Goal: Find specific page/section: Find specific page/section

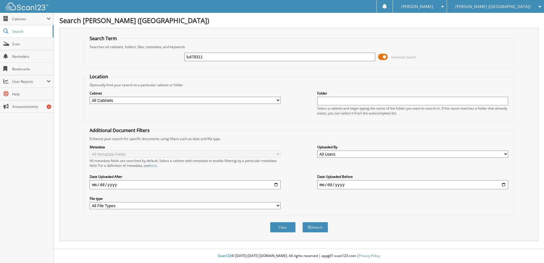
type input "lu478311"
click at [302, 222] on button "Search" at bounding box center [315, 227] width 26 height 11
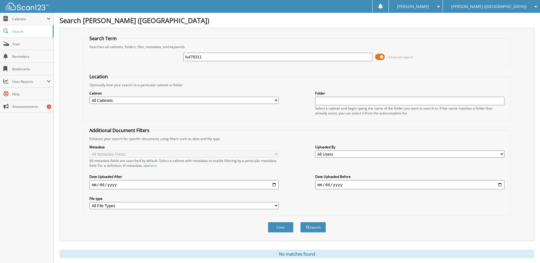
click at [195, 55] on input "lu478311" at bounding box center [277, 57] width 189 height 9
type input "t7849122"
click at [300, 222] on button "Search" at bounding box center [313, 227] width 26 height 11
click at [200, 59] on input "t7849122" at bounding box center [277, 57] width 189 height 9
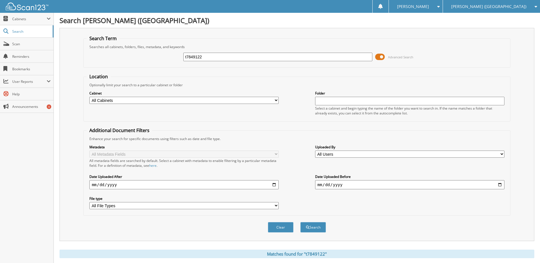
click at [200, 59] on input "t7849122" at bounding box center [277, 57] width 189 height 9
type input "sg401789"
click at [300, 222] on button "Search" at bounding box center [313, 227] width 26 height 11
click at [201, 59] on input "sg401789" at bounding box center [277, 57] width 189 height 9
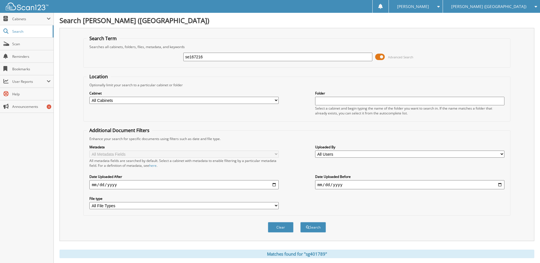
type input "se167216"
click at [300, 222] on button "Search" at bounding box center [313, 227] width 26 height 11
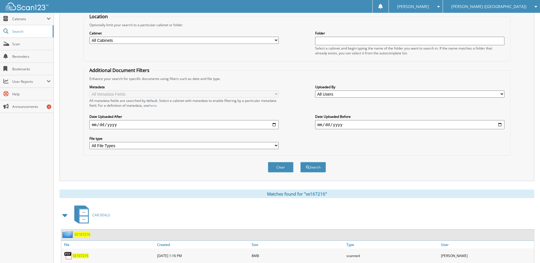
scroll to position [85, 0]
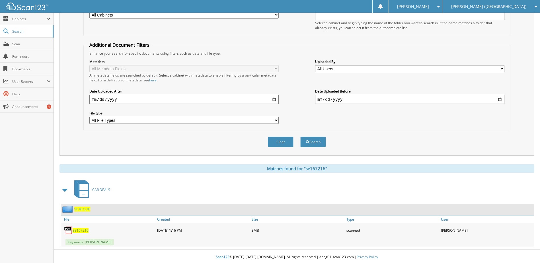
click at [84, 229] on span "SE167216" at bounding box center [81, 230] width 16 height 5
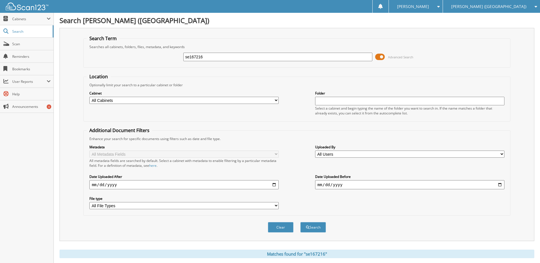
click at [196, 58] on input "se167216" at bounding box center [277, 57] width 189 height 9
type input "pe584769"
click at [300, 222] on button "Search" at bounding box center [313, 227] width 26 height 11
click at [197, 58] on input "pe584769" at bounding box center [277, 57] width 189 height 9
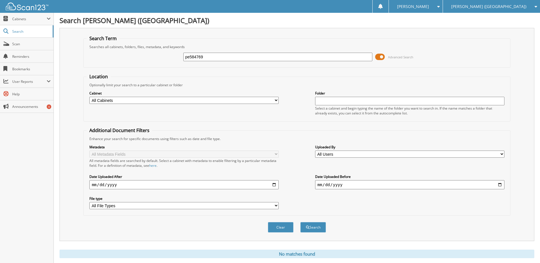
click at [197, 58] on input "pe584769" at bounding box center [277, 57] width 189 height 9
type input "jz243504"
click at [300, 222] on button "Search" at bounding box center [313, 227] width 26 height 11
click at [195, 57] on input "jz243504" at bounding box center [277, 57] width 189 height 9
type input "s6545085"
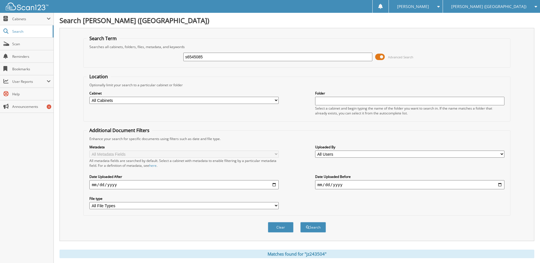
click at [300, 222] on button "Search" at bounding box center [313, 227] width 26 height 11
click at [197, 58] on input "s6545085" at bounding box center [277, 57] width 189 height 9
type input "t5421033"
click at [300, 222] on button "Search" at bounding box center [313, 227] width 26 height 11
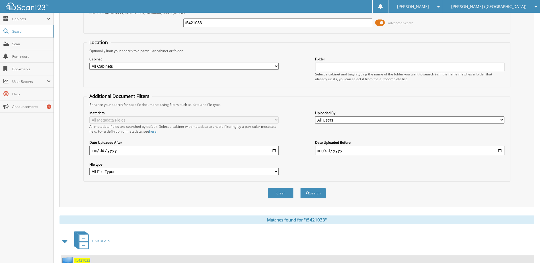
scroll to position [87, 0]
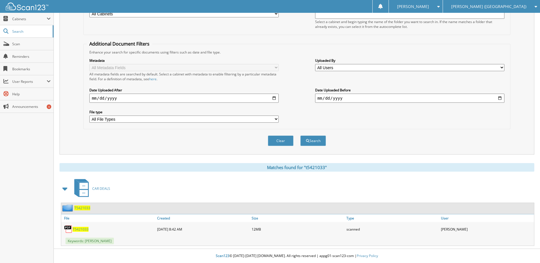
click at [83, 228] on span "T5421033" at bounding box center [81, 229] width 16 height 5
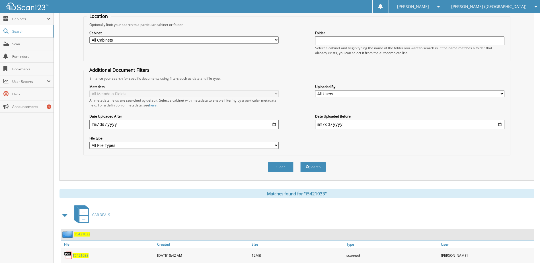
scroll to position [0, 0]
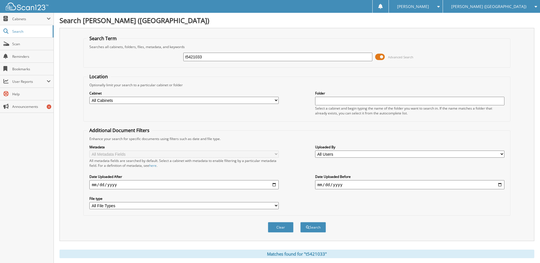
click at [195, 59] on input "t5421033" at bounding box center [277, 57] width 189 height 9
type input "mj318736"
click at [300, 222] on button "Search" at bounding box center [313, 227] width 26 height 11
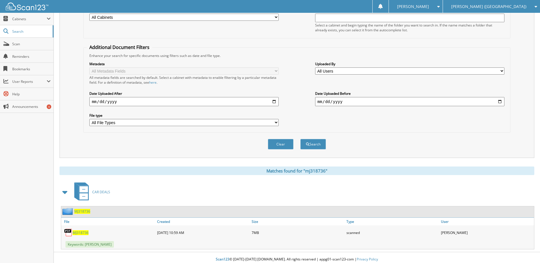
scroll to position [85, 0]
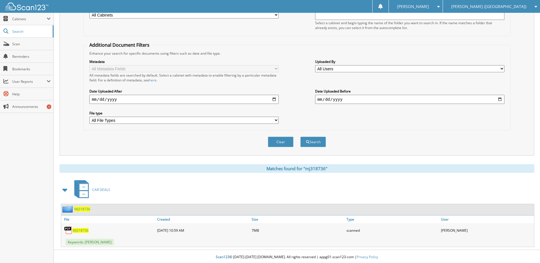
click at [82, 229] on span "MJ318736" at bounding box center [81, 230] width 16 height 5
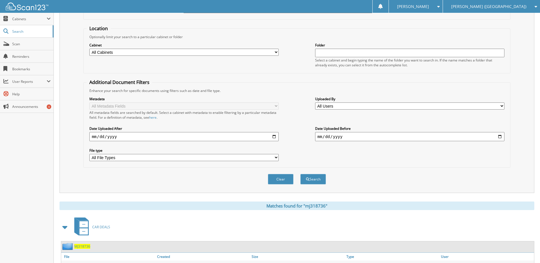
scroll to position [0, 0]
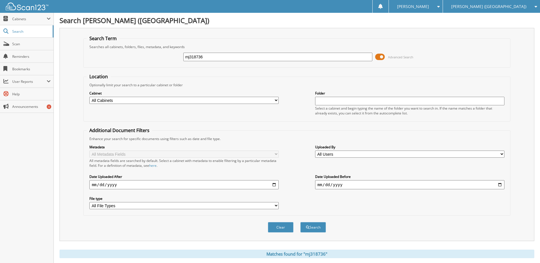
click at [197, 56] on input "mj318736" at bounding box center [277, 57] width 189 height 9
type input "t5410438"
click at [300, 222] on button "Search" at bounding box center [313, 227] width 26 height 11
click at [194, 59] on input "t5410438" at bounding box center [277, 57] width 189 height 9
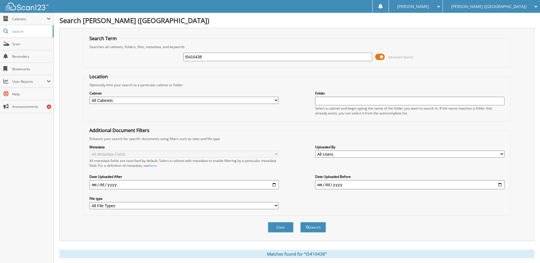
click at [194, 59] on input "t5410438" at bounding box center [277, 57] width 189 height 9
type input "s7255507"
click at [300, 222] on button "Search" at bounding box center [313, 227] width 26 height 11
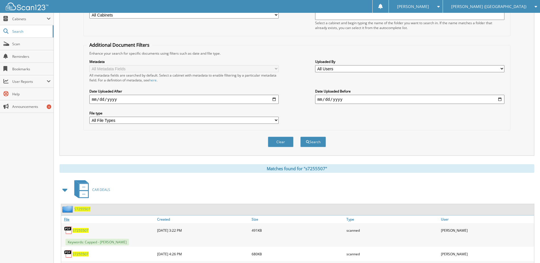
scroll to position [125, 0]
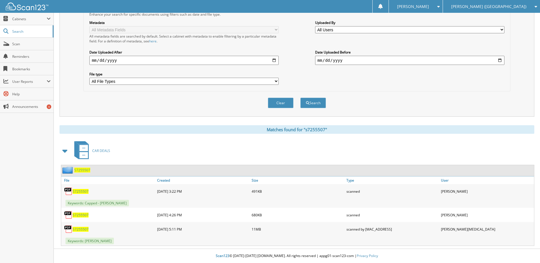
click at [81, 171] on span "S7255507" at bounding box center [82, 170] width 16 height 5
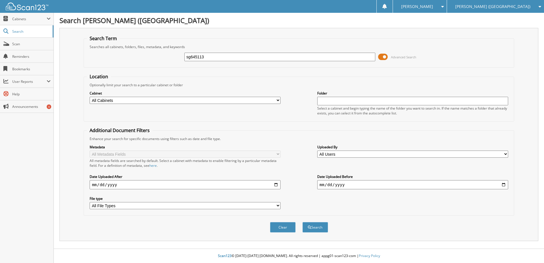
type input "sg645113"
click at [302, 222] on button "Search" at bounding box center [315, 227] width 26 height 11
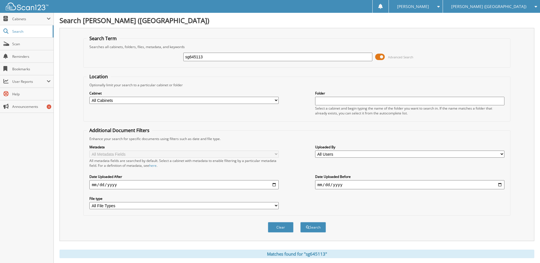
click at [202, 57] on input "sg645113" at bounding box center [277, 57] width 189 height 9
type input "se197683"
click at [300, 222] on button "Search" at bounding box center [313, 227] width 26 height 11
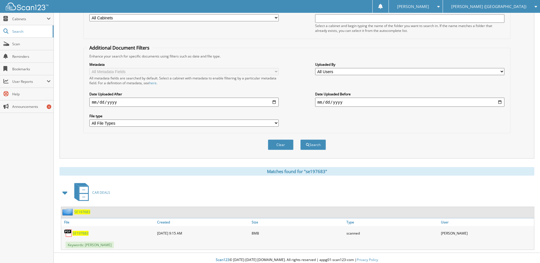
scroll to position [85, 0]
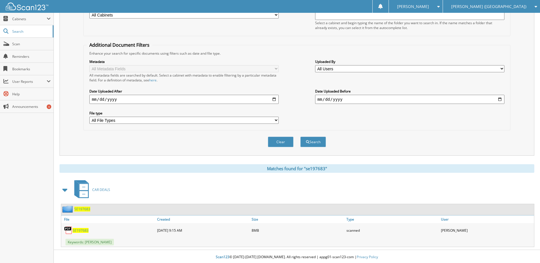
click at [78, 231] on span "SE197683" at bounding box center [81, 230] width 16 height 5
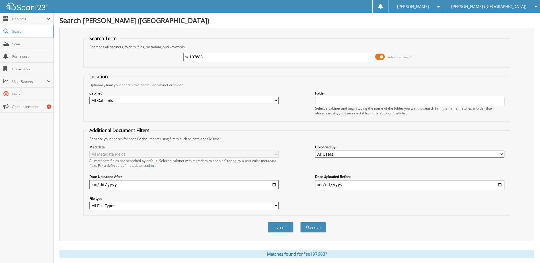
click at [196, 55] on input "se197683" at bounding box center [277, 57] width 189 height 9
type input "sg405137"
click at [300, 222] on button "Search" at bounding box center [313, 227] width 26 height 11
click at [197, 55] on input "sg405137" at bounding box center [277, 57] width 189 height 9
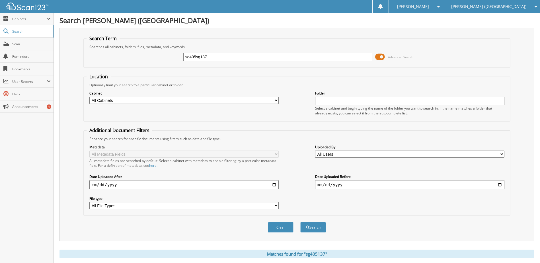
click at [197, 55] on input "sg405sg137" at bounding box center [277, 57] width 189 height 9
type input "sg404502"
click at [300, 222] on button "Search" at bounding box center [313, 227] width 26 height 11
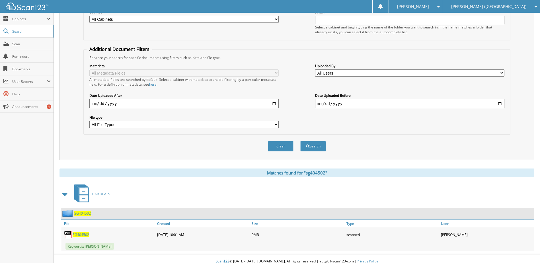
scroll to position [85, 0]
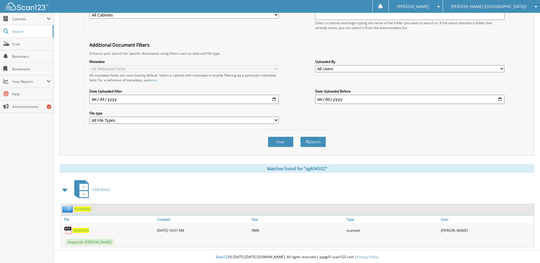
click at [82, 232] on span "SG404502" at bounding box center [81, 230] width 17 height 5
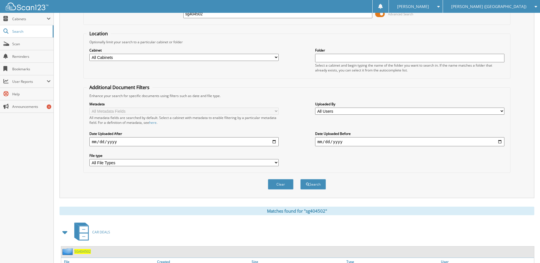
scroll to position [0, 0]
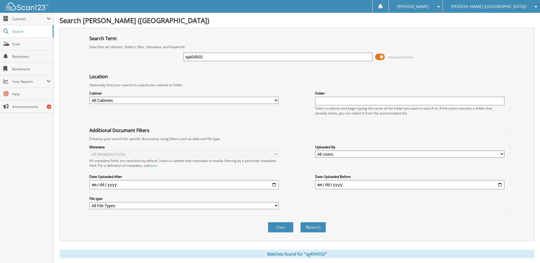
click at [201, 58] on input "sg404502" at bounding box center [277, 57] width 189 height 9
type input "t5402453"
click at [300, 222] on button "Search" at bounding box center [313, 227] width 26 height 11
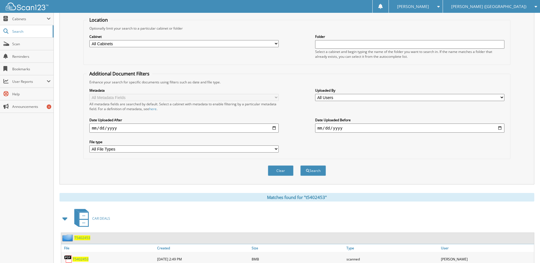
scroll to position [85, 0]
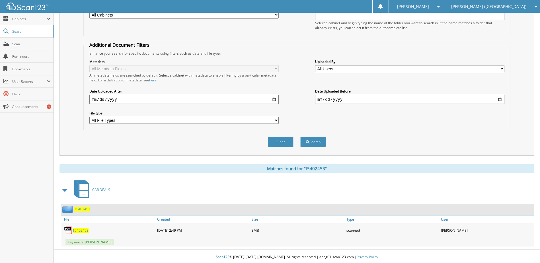
click at [83, 231] on span "T5402453" at bounding box center [81, 230] width 16 height 5
click at [19, 42] on span "Scan" at bounding box center [31, 44] width 38 height 5
